Goal: Connect with others: Connect with others

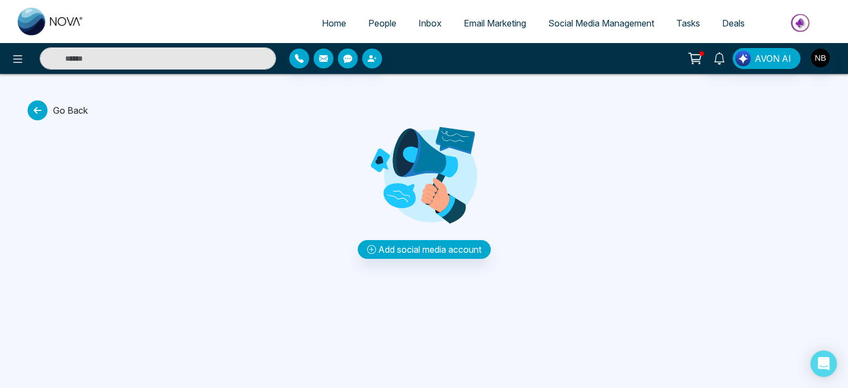
click at [506, 25] on span "Email Marketing" at bounding box center [495, 23] width 62 height 11
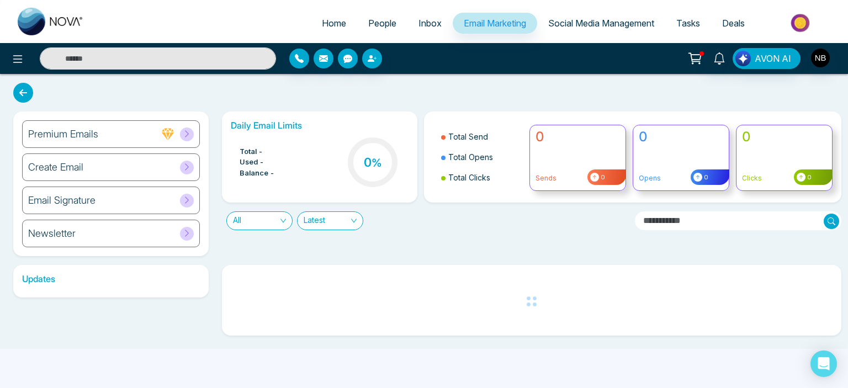
click at [579, 24] on span "Social Media Management" at bounding box center [601, 23] width 106 height 11
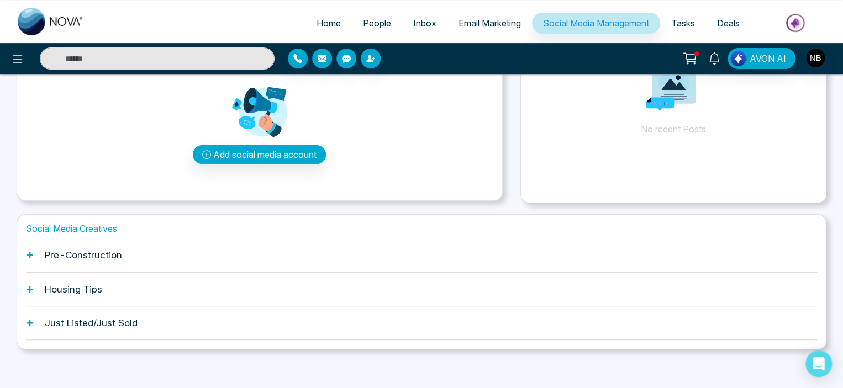
scroll to position [119, 0]
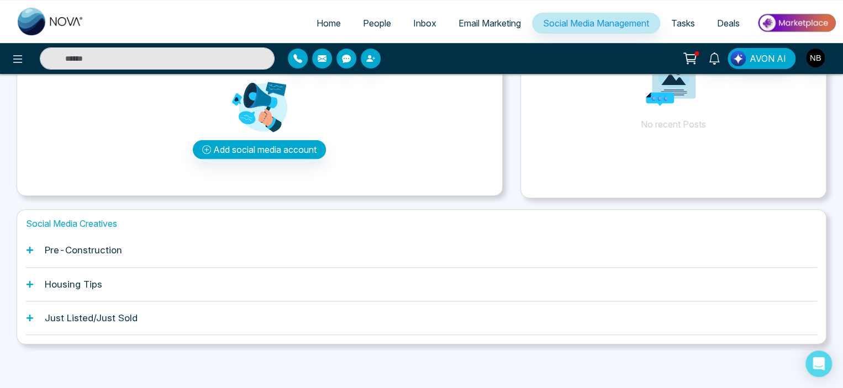
click at [125, 258] on div "Pre-Construction" at bounding box center [421, 251] width 791 height 34
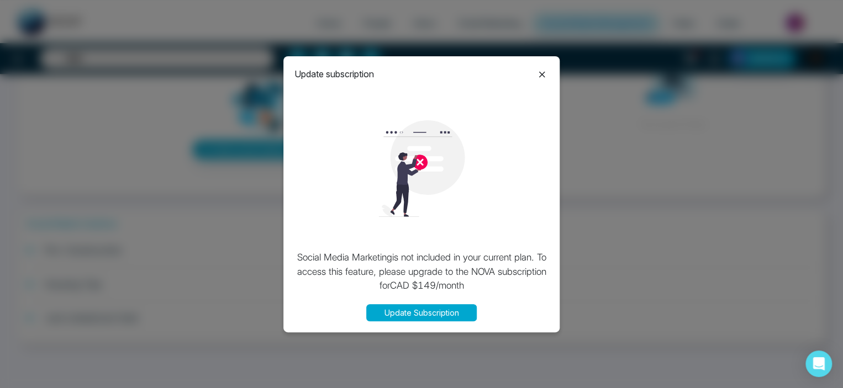
click at [542, 70] on icon at bounding box center [541, 74] width 13 height 13
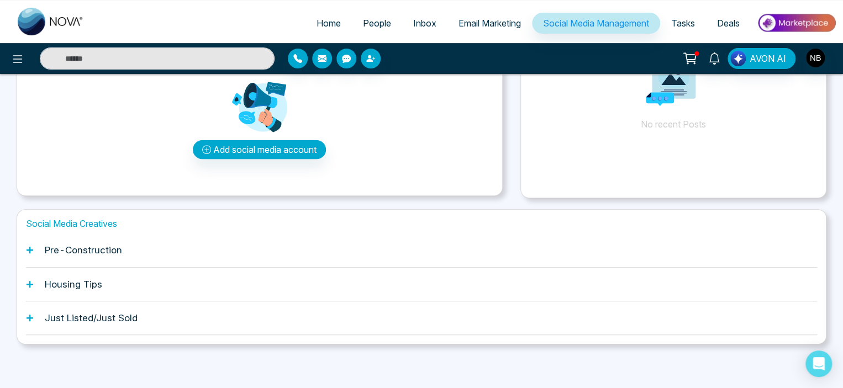
click at [379, 28] on span "People" at bounding box center [377, 23] width 28 height 11
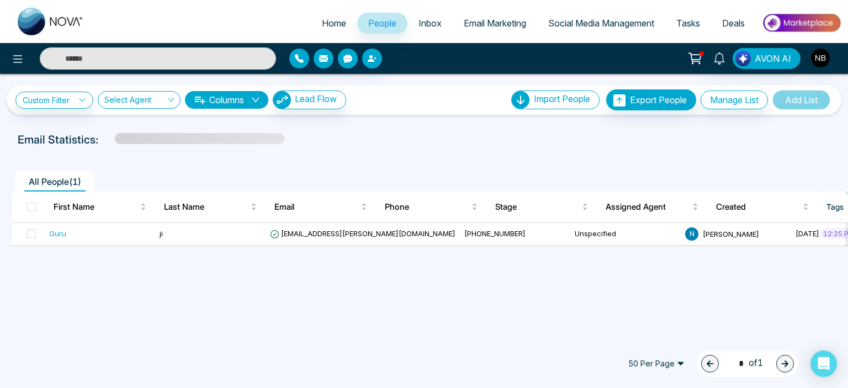
click at [414, 30] on link "Inbox" at bounding box center [430, 23] width 45 height 21
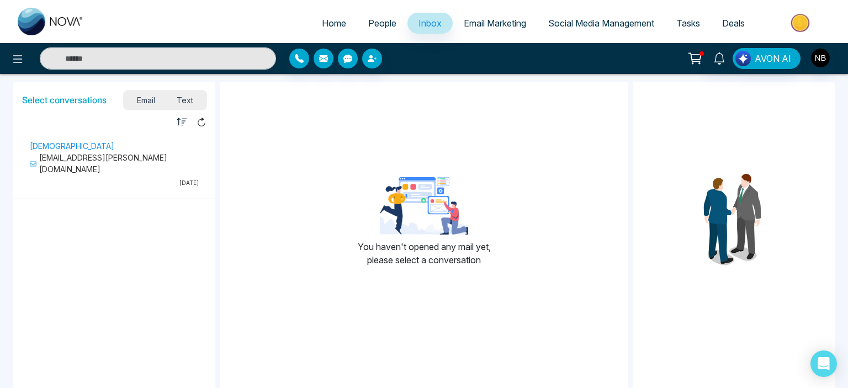
click at [504, 24] on span "Email Marketing" at bounding box center [495, 23] width 62 height 11
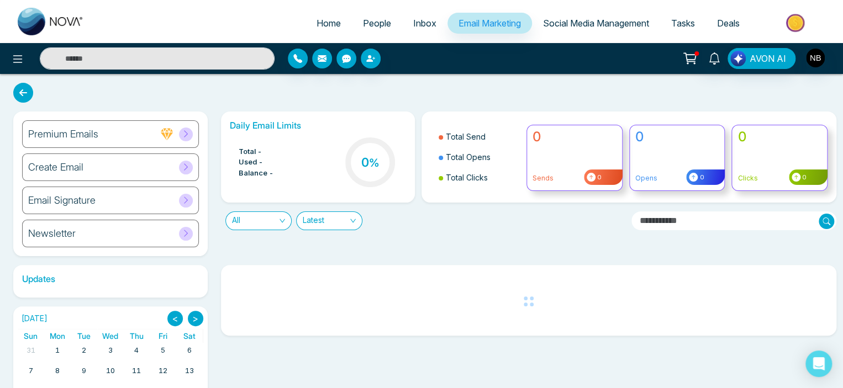
click at [334, 24] on link "Home" at bounding box center [328, 23] width 46 height 21
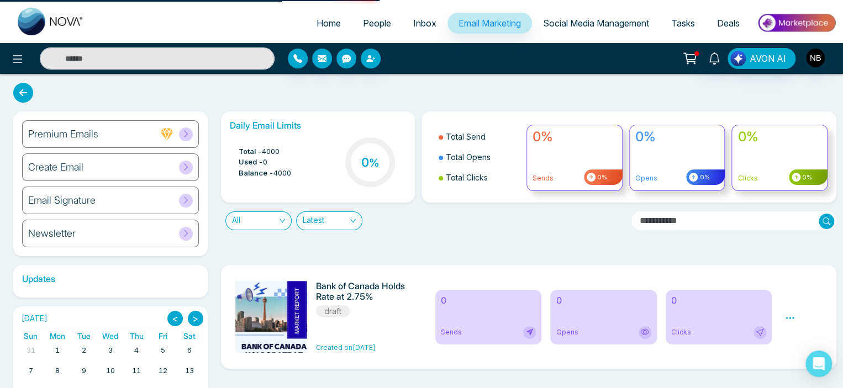
select select "*"
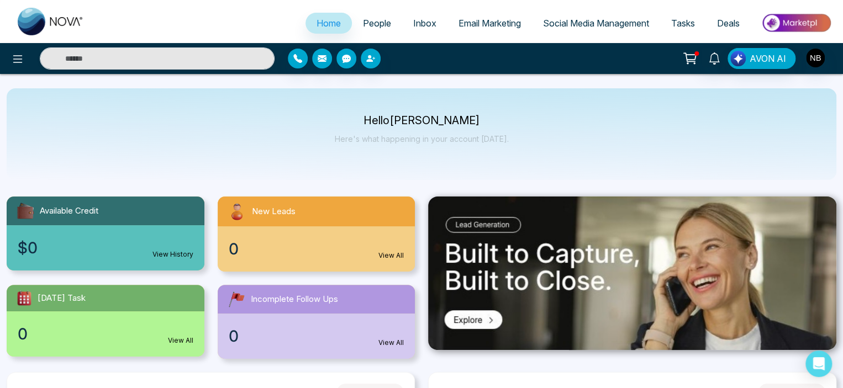
click at [683, 27] on span "Tasks" at bounding box center [683, 23] width 24 height 11
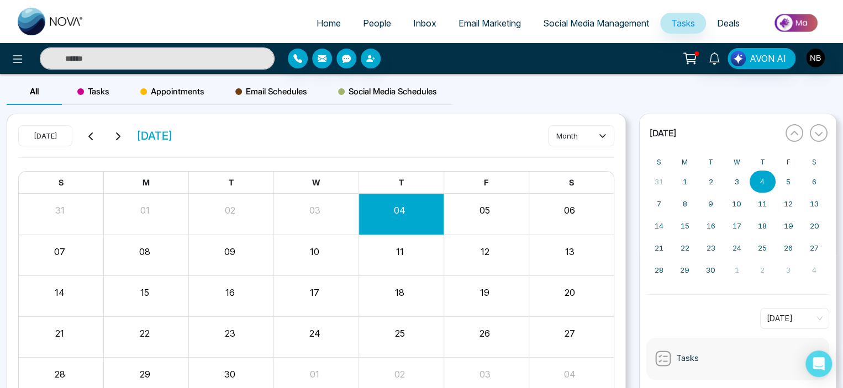
click at [548, 19] on span "Social Media Management" at bounding box center [596, 23] width 106 height 11
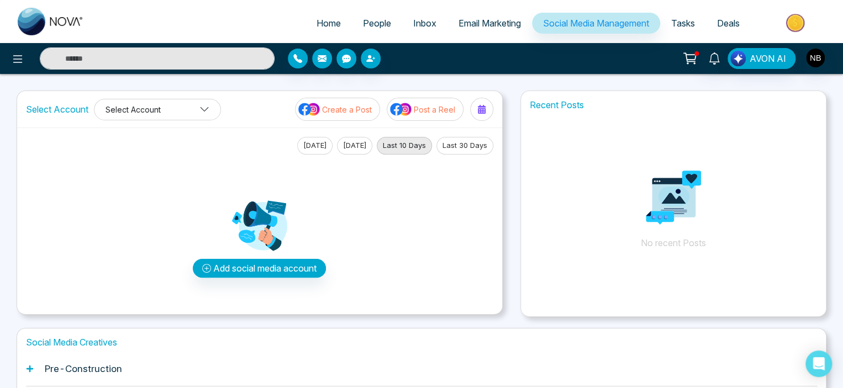
click at [200, 109] on icon at bounding box center [204, 109] width 10 height 10
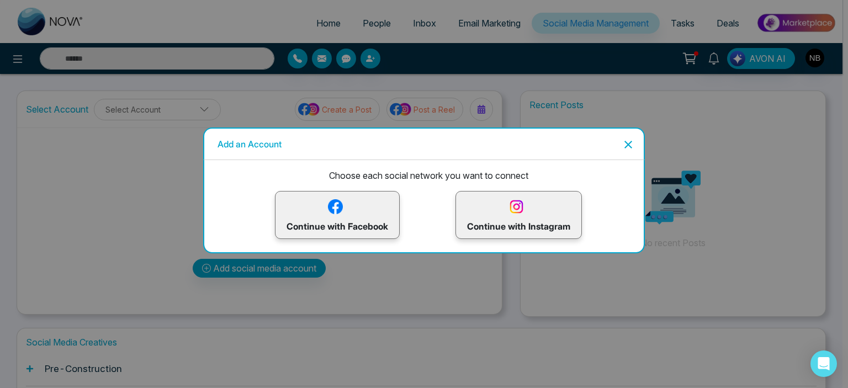
click at [519, 225] on p "Continue with Instagram" at bounding box center [518, 215] width 103 height 36
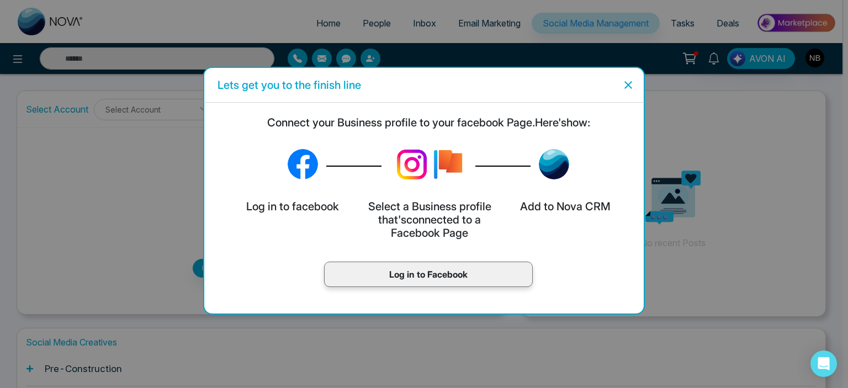
click at [444, 272] on p "Log in to Facebook" at bounding box center [429, 274] width 186 height 13
